Goal: Task Accomplishment & Management: Use online tool/utility

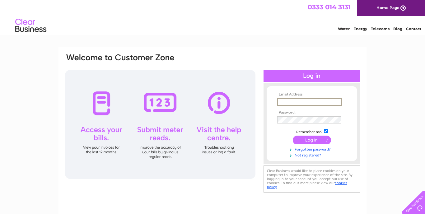
click at [307, 139] on input "submit" at bounding box center [312, 140] width 38 height 9
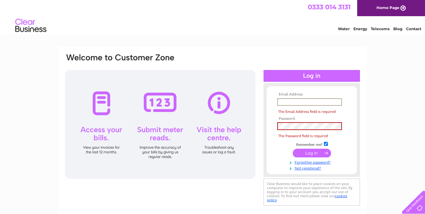
type input "argolinda7@gmail.com"
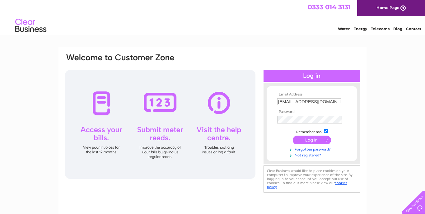
click at [309, 141] on input "submit" at bounding box center [312, 140] width 38 height 9
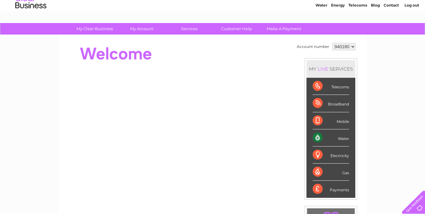
scroll to position [26, 0]
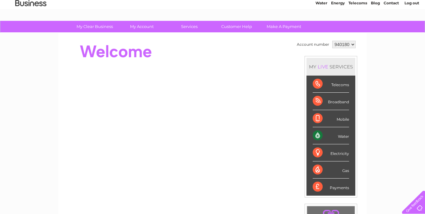
click at [343, 137] on div "Water" at bounding box center [331, 135] width 36 height 17
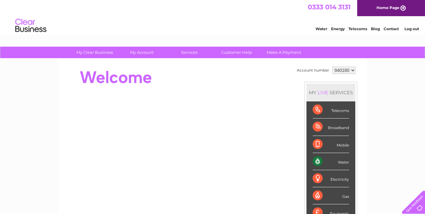
scroll to position [0, 0]
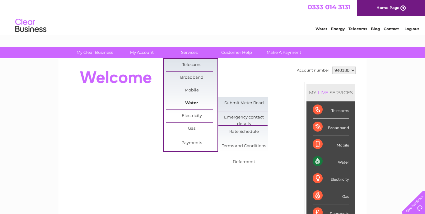
click at [192, 102] on link "Water" at bounding box center [191, 103] width 51 height 12
click at [234, 104] on link "Submit Meter Read" at bounding box center [243, 103] width 51 height 12
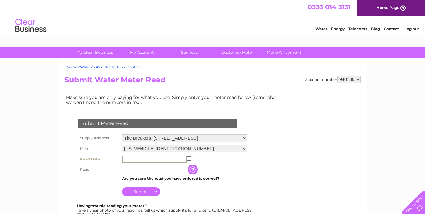
click at [138, 158] on input "text" at bounding box center [154, 158] width 65 height 7
click at [188, 157] on img at bounding box center [189, 158] width 5 height 5
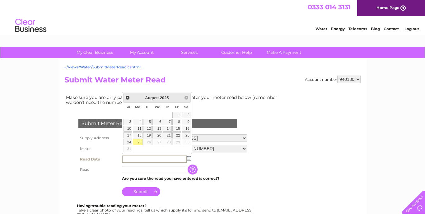
click at [137, 140] on link "25" at bounding box center [138, 142] width 10 height 6
type input "2025/08/25"
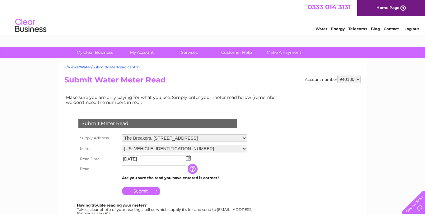
click at [125, 167] on input "text" at bounding box center [154, 168] width 64 height 7
type input "00725"
click at [141, 190] on input "Submit" at bounding box center [141, 191] width 38 height 9
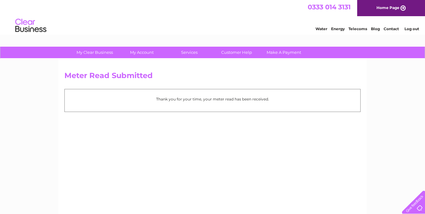
click at [414, 27] on link "Log out" at bounding box center [411, 28] width 15 height 5
